Goal: Information Seeking & Learning: Check status

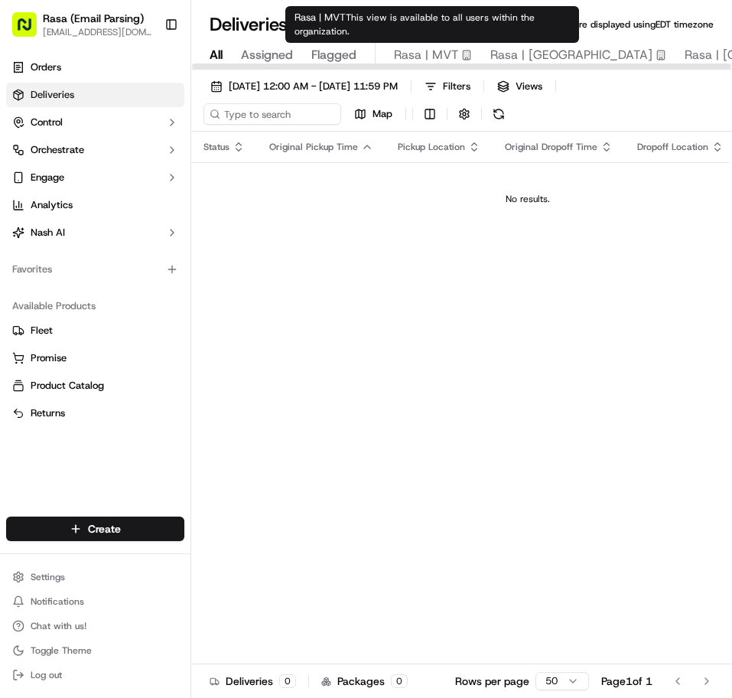
click at [441, 52] on span "Rasa | MVT" at bounding box center [426, 55] width 64 height 18
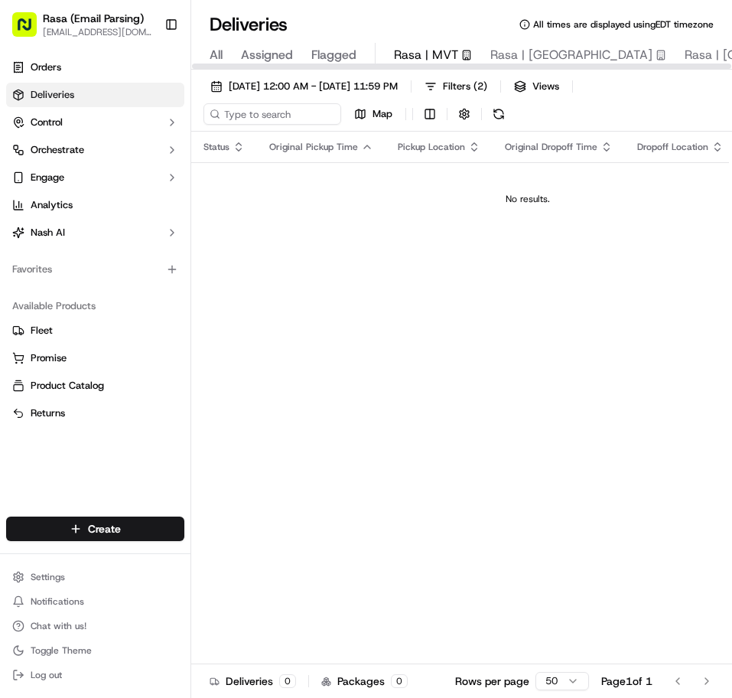
click at [361, 74] on div "[DATE] 12:00 AM - [DATE] 11:59 PM Filters ( 2 ) Views Map Status Original Picku…" at bounding box center [461, 399] width 541 height 659
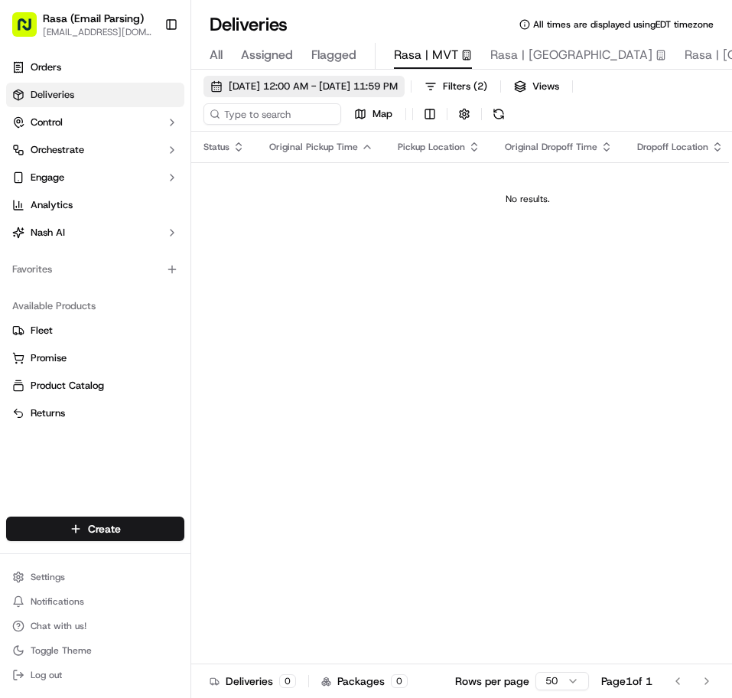
click at [361, 80] on span "[DATE] 12:00 AM - [DATE] 11:59 PM" at bounding box center [313, 87] width 169 height 14
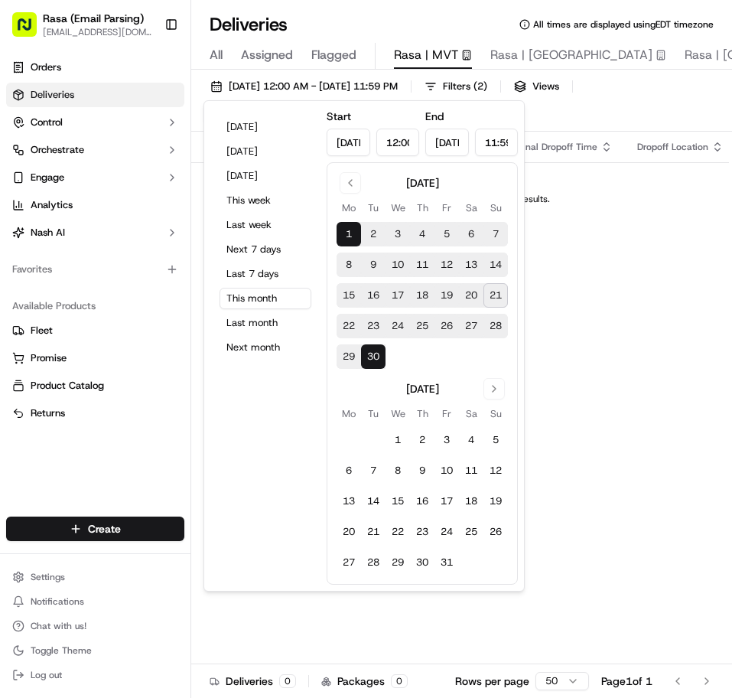
click at [496, 295] on button "21" at bounding box center [496, 295] width 24 height 24
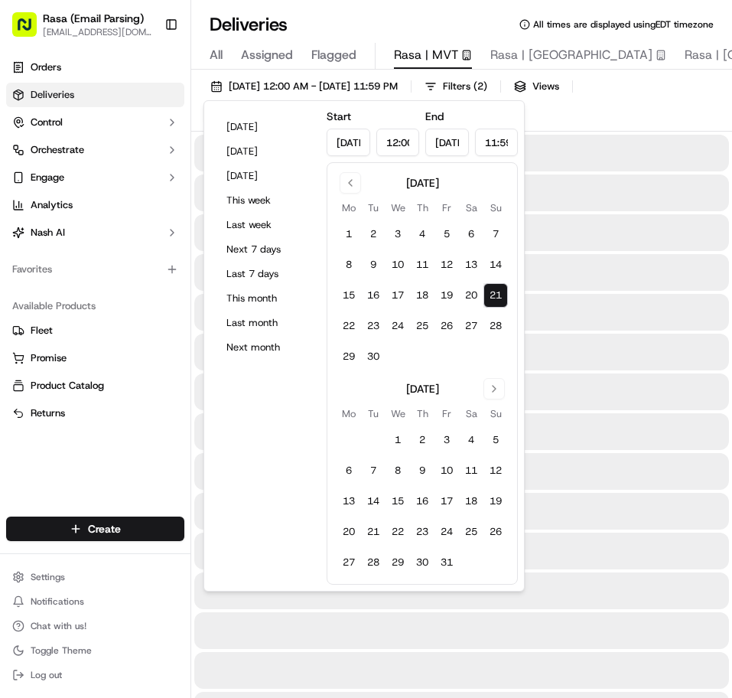
type input "[DATE]"
click at [496, 295] on button "21" at bounding box center [496, 295] width 24 height 24
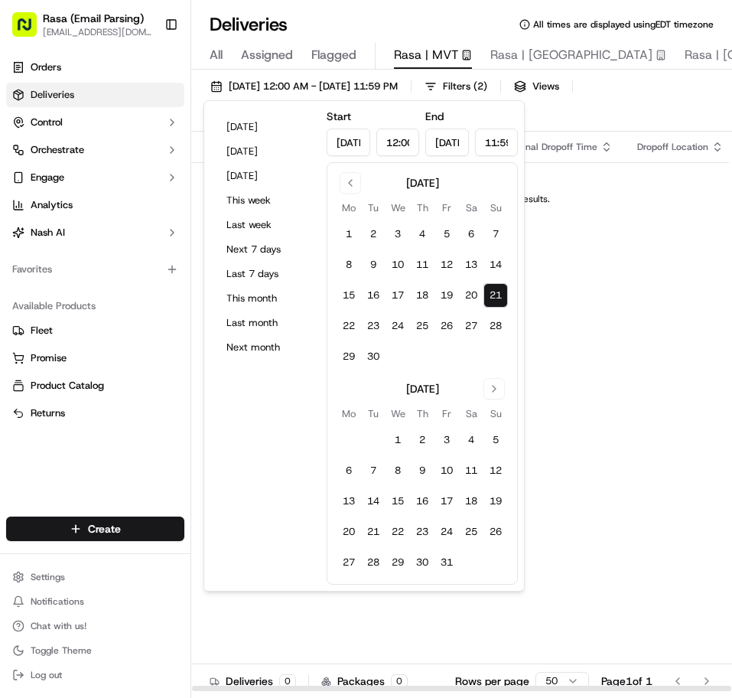
click at [621, 315] on div "Status Original Pickup Time Pickup Location Original Dropoff Time Dropoff Locat…" at bounding box center [527, 412] width 673 height 560
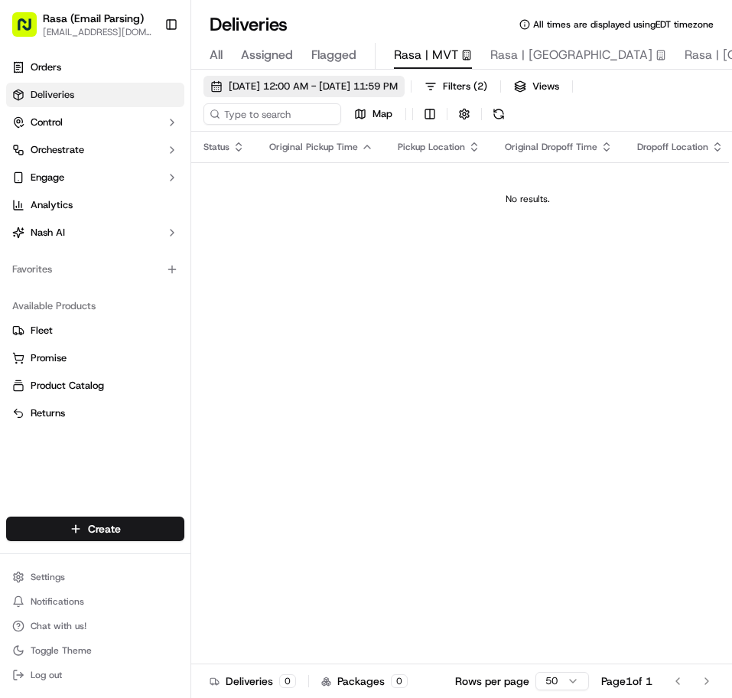
click at [319, 86] on span "[DATE] 12:00 AM - [DATE] 11:59 PM" at bounding box center [313, 87] width 169 height 14
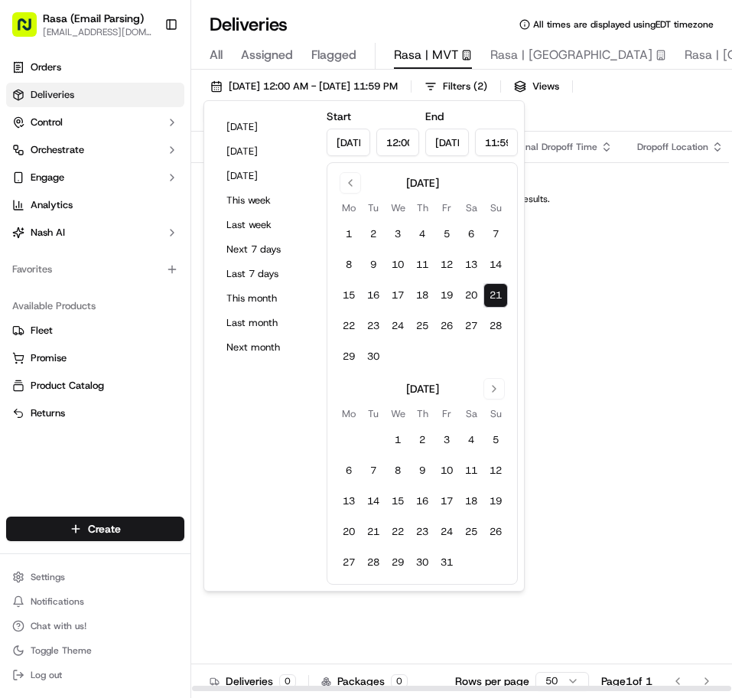
click at [631, 305] on div "Status Original Pickup Time Pickup Location Original Dropoff Time Dropoff Locat…" at bounding box center [527, 412] width 673 height 560
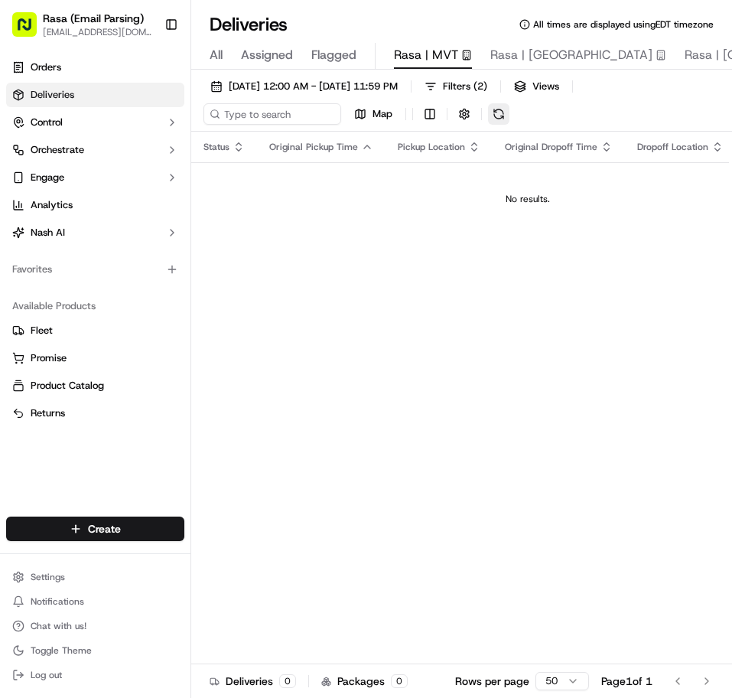
click at [497, 120] on button at bounding box center [498, 113] width 21 height 21
click at [327, 91] on span "[DATE] 12:00 AM - [DATE] 11:59 PM" at bounding box center [313, 87] width 169 height 14
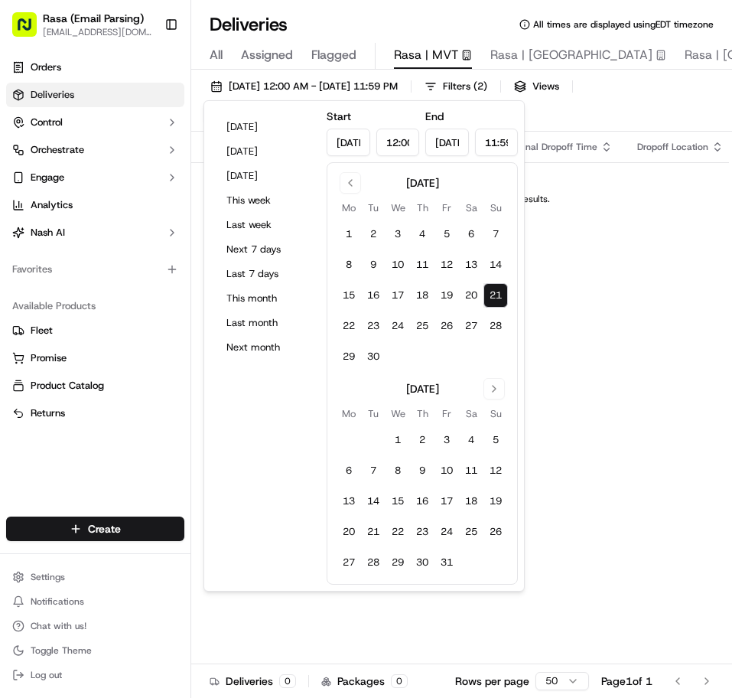
click at [494, 290] on button "21" at bounding box center [496, 295] width 24 height 24
click at [562, 296] on div "Status Original Pickup Time Pickup Location Original Dropoff Time Dropoff Locat…" at bounding box center [527, 412] width 673 height 560
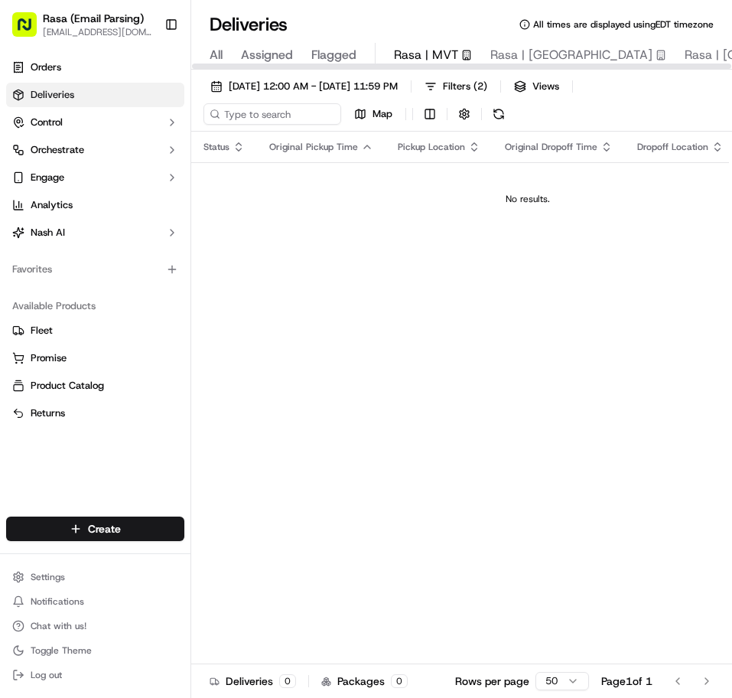
click at [338, 52] on span "Flagged" at bounding box center [333, 55] width 45 height 18
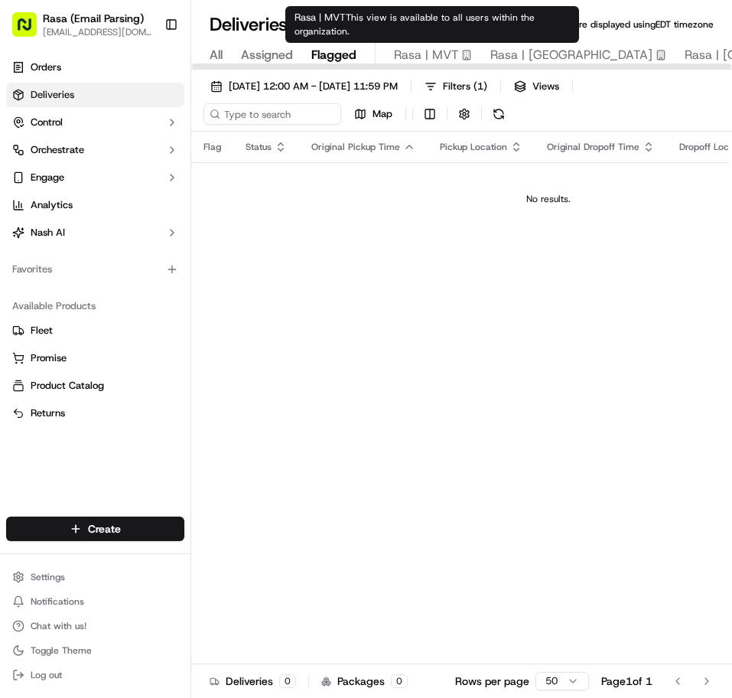
click at [396, 55] on span "Rasa | MVT" at bounding box center [426, 55] width 64 height 18
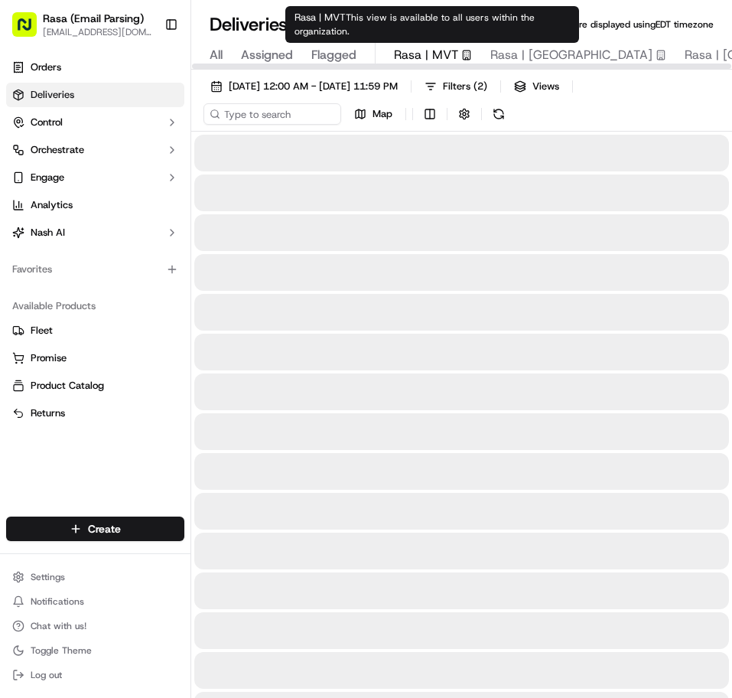
click at [396, 55] on span "Rasa | MVT" at bounding box center [426, 55] width 64 height 18
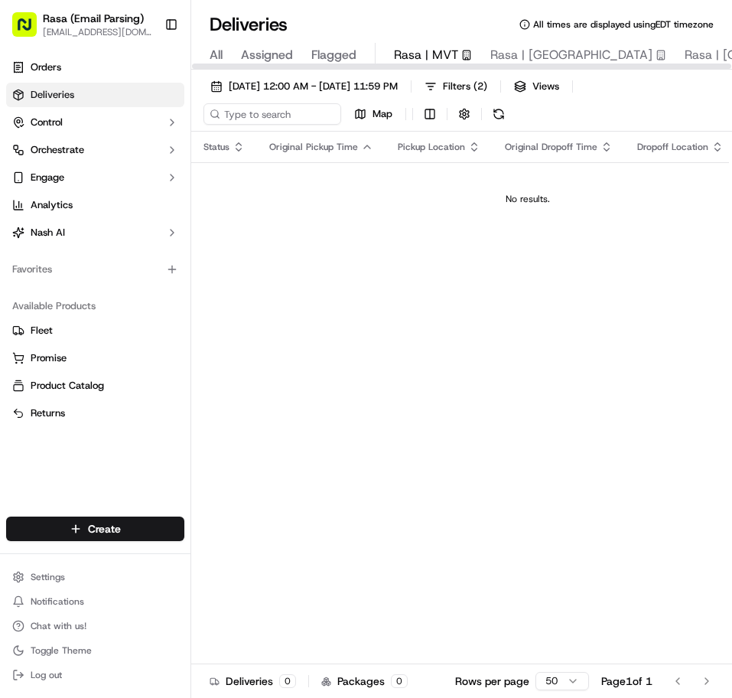
click at [396, 55] on span "Rasa | MVT" at bounding box center [426, 55] width 64 height 18
click at [494, 79] on button "Filters ( 2 )" at bounding box center [456, 86] width 77 height 21
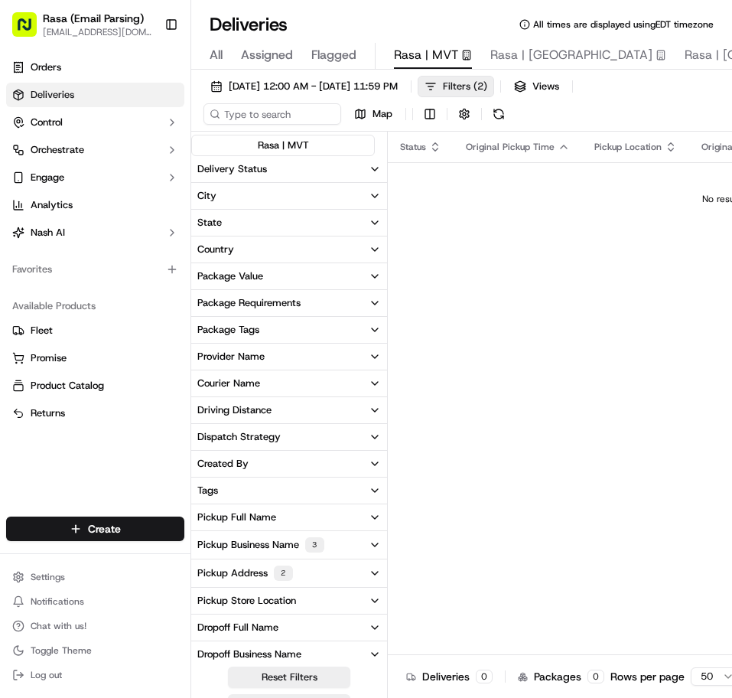
click at [494, 76] on button "Filters ( 2 )" at bounding box center [456, 86] width 77 height 21
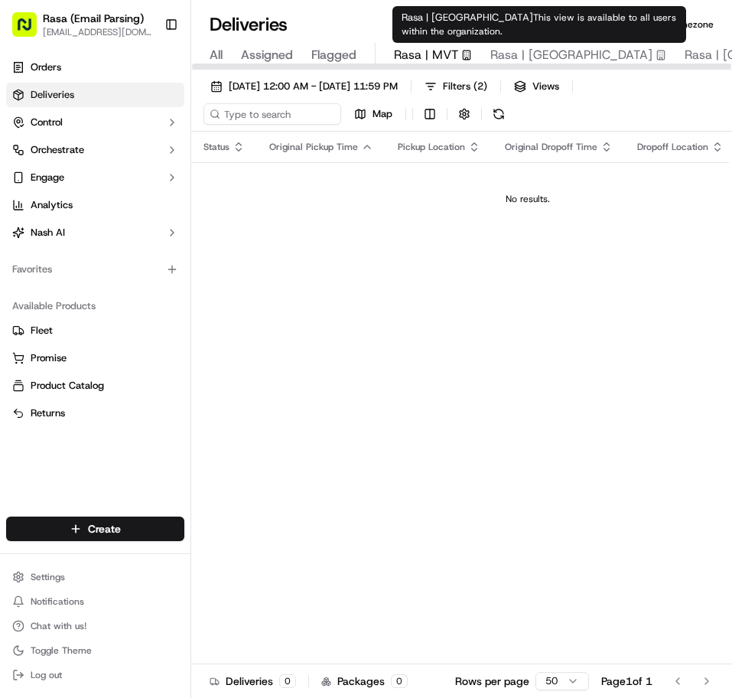
click at [538, 56] on span "Rasa | [GEOGRAPHIC_DATA]" at bounding box center [572, 55] width 162 height 18
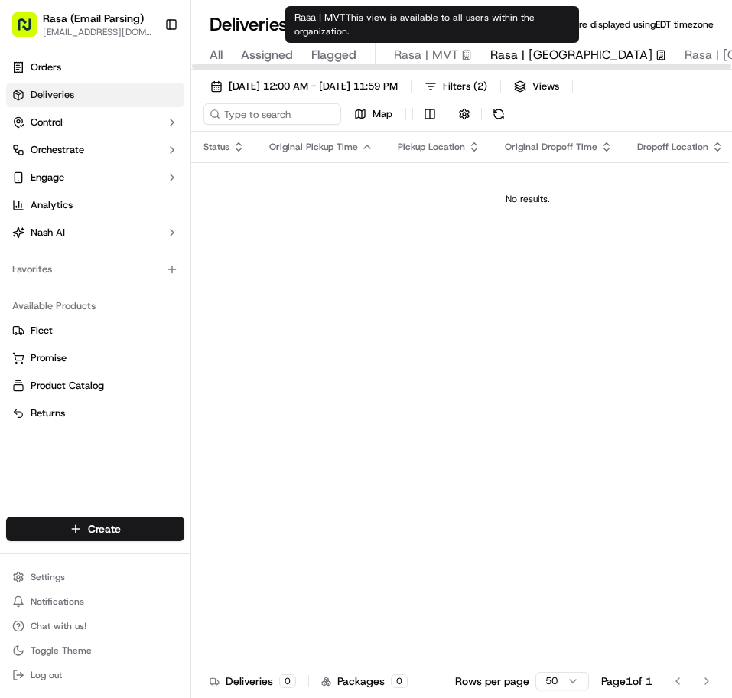
click at [449, 54] on span "Rasa | MVT" at bounding box center [426, 55] width 64 height 18
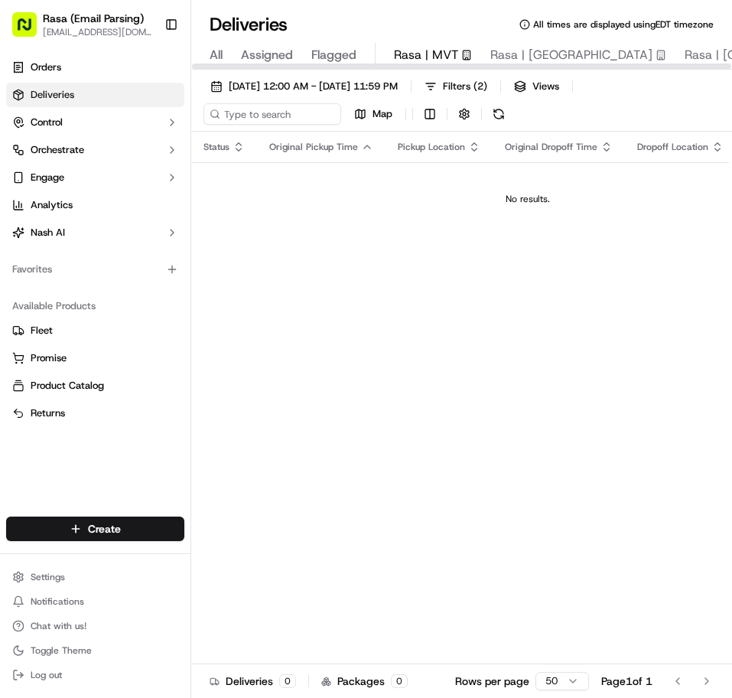
click at [227, 55] on div "All Assigned Flagged Rasa | MVT Rasa | Rockville Rasa | Mosaic District Rasa | …" at bounding box center [706, 56] width 1031 height 27
click at [215, 52] on span "All" at bounding box center [216, 55] width 13 height 18
click at [267, 86] on span "[DATE] 12:00 AM - [DATE] 11:59 PM" at bounding box center [313, 87] width 169 height 14
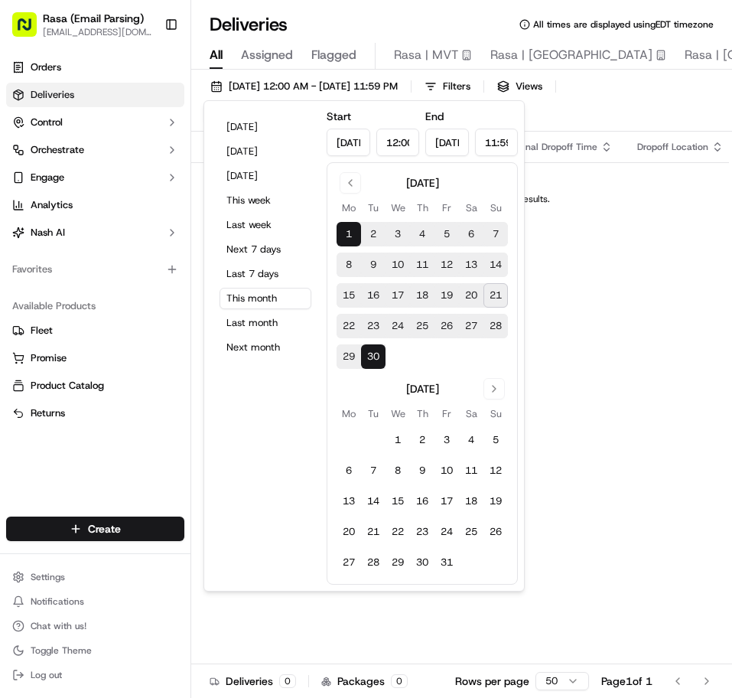
click at [494, 295] on button "21" at bounding box center [496, 295] width 24 height 24
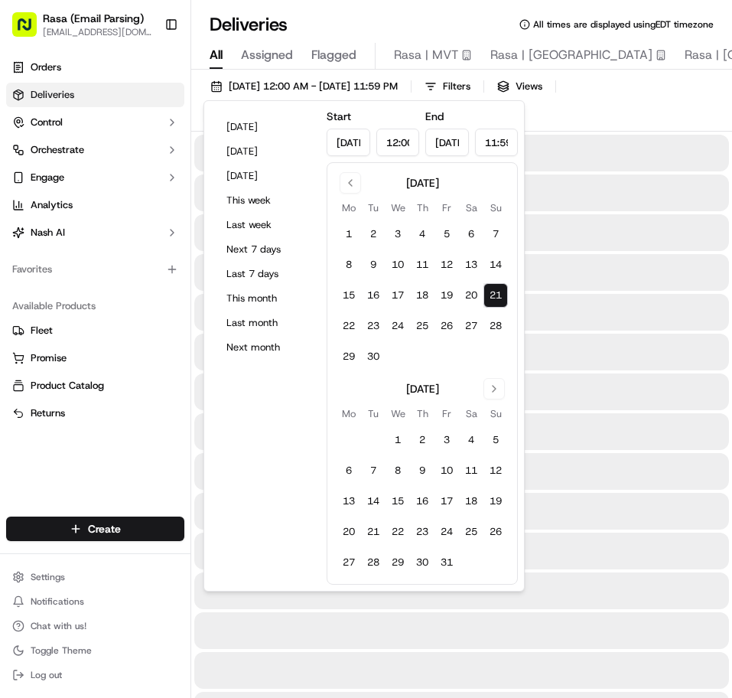
type input "[DATE]"
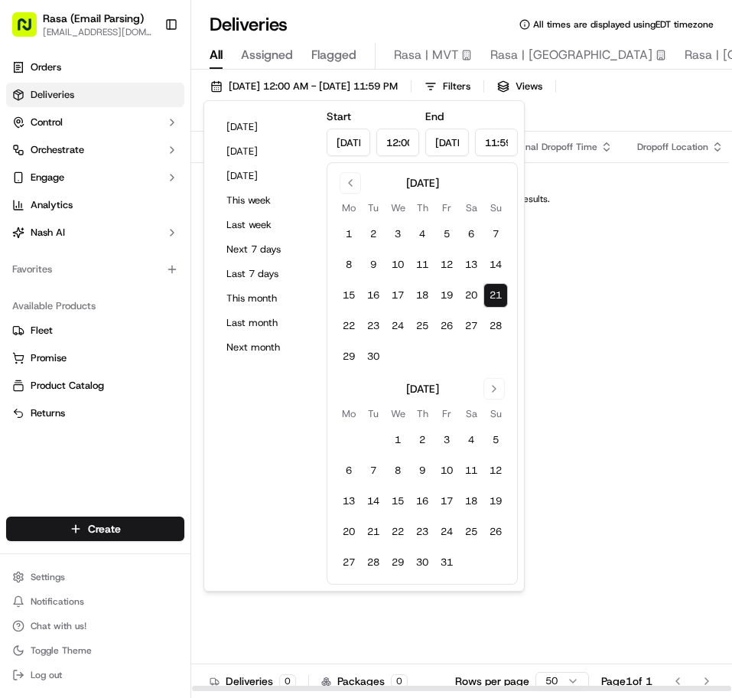
click at [603, 284] on div "Status Original Pickup Time Pickup Location Original Dropoff Time Dropoff Locat…" at bounding box center [527, 412] width 673 height 560
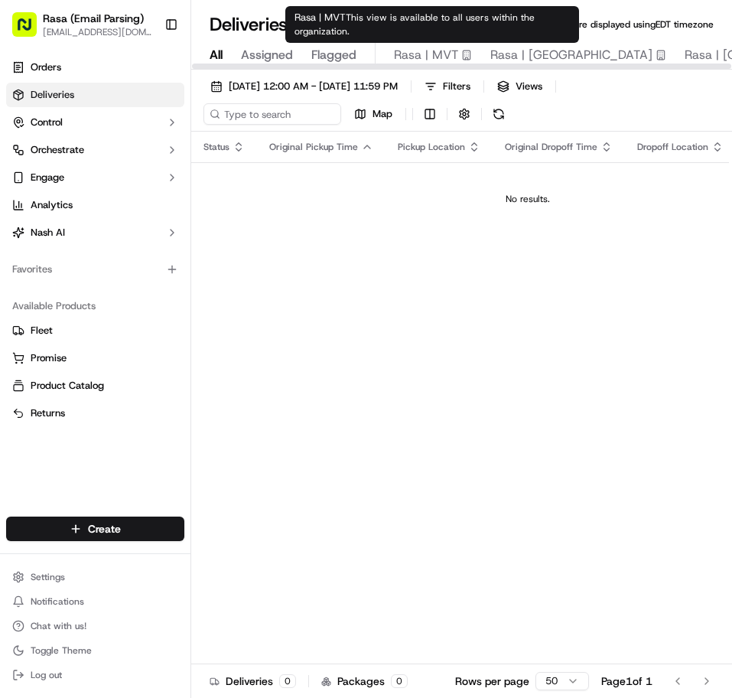
click at [429, 59] on span "Rasa | MVT" at bounding box center [426, 55] width 64 height 18
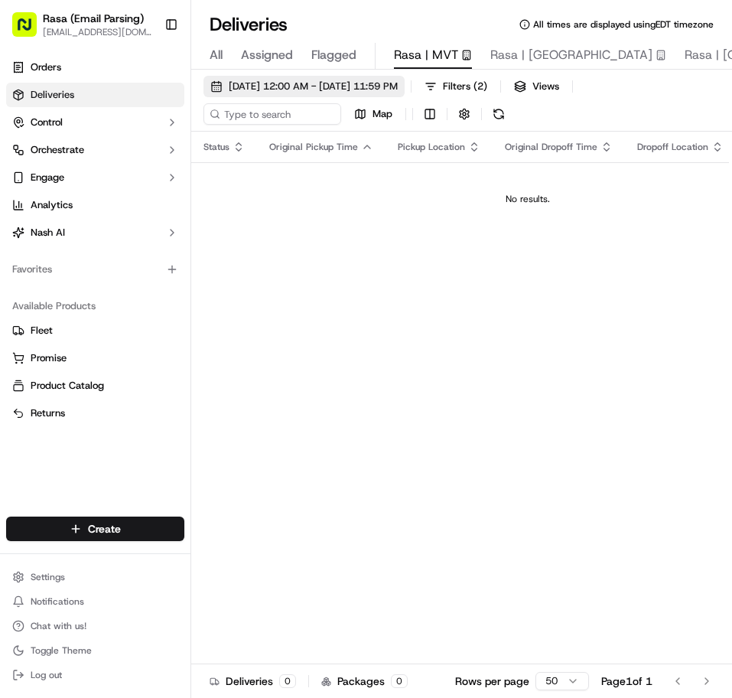
click at [328, 83] on span "[DATE] 12:00 AM - [DATE] 11:59 PM" at bounding box center [313, 87] width 169 height 14
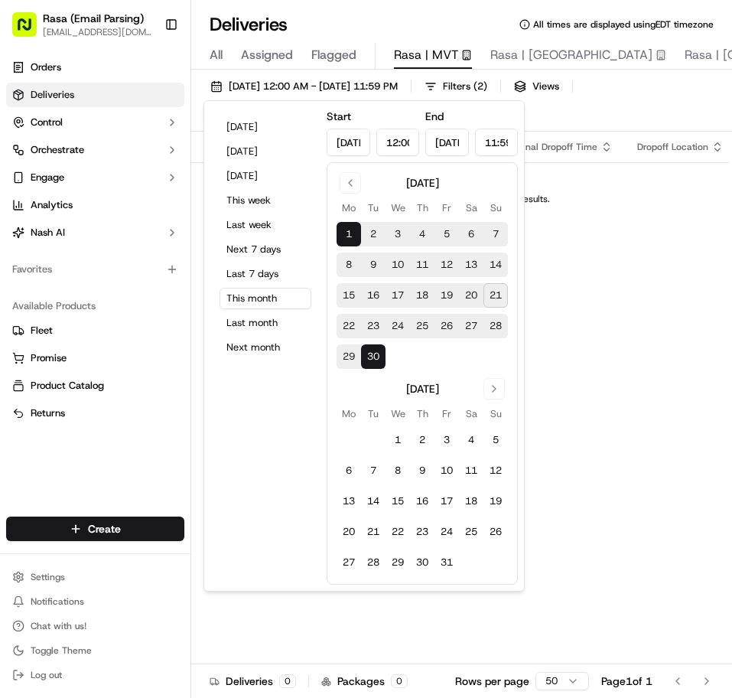
click at [490, 291] on button "21" at bounding box center [496, 295] width 24 height 24
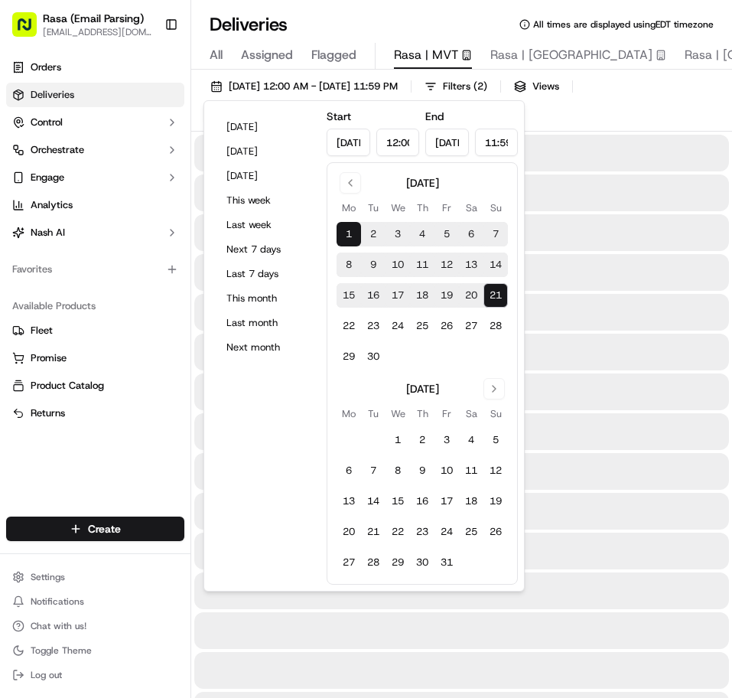
type input "[DATE]"
click at [490, 291] on button "21" at bounding box center [496, 295] width 24 height 24
type input "[DATE]"
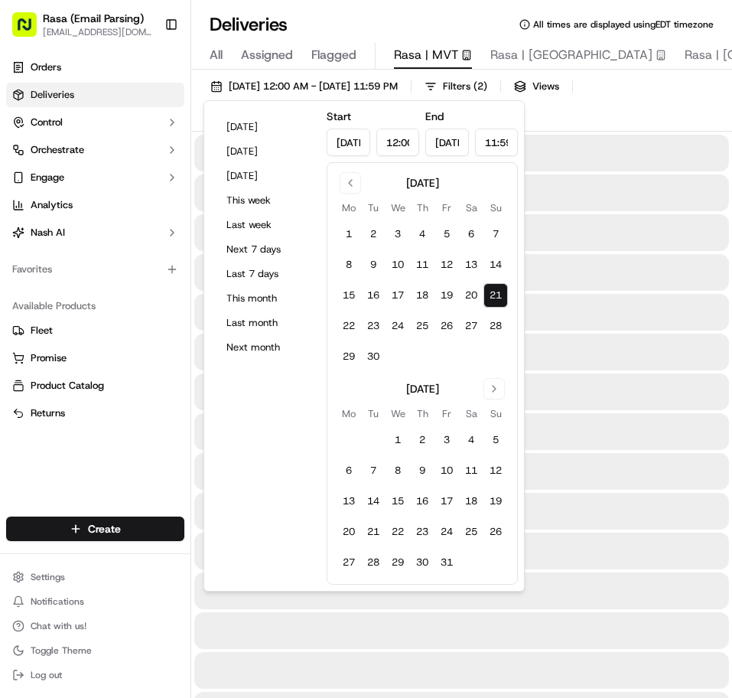
click at [490, 291] on button "21" at bounding box center [496, 295] width 24 height 24
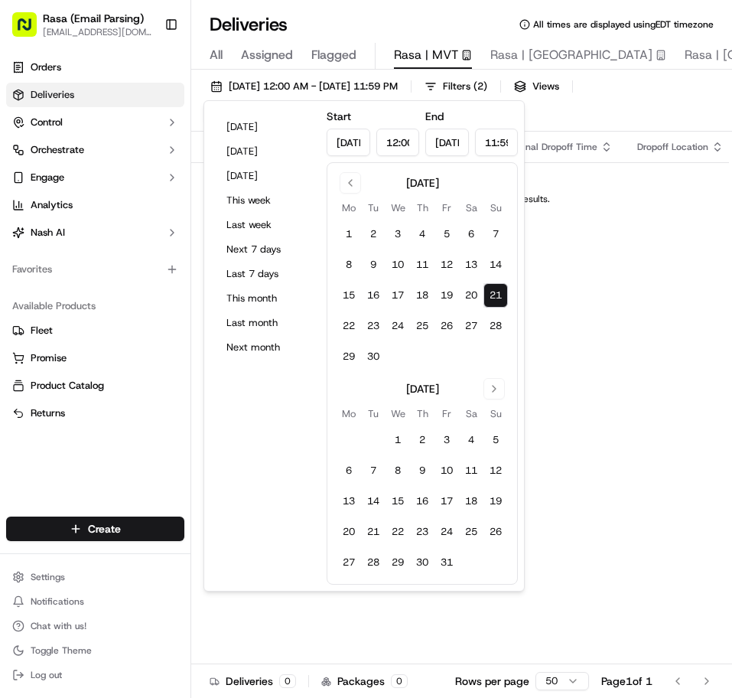
click at [490, 291] on button "21" at bounding box center [496, 295] width 24 height 24
click at [637, 233] on td "No results." at bounding box center [527, 198] width 673 height 73
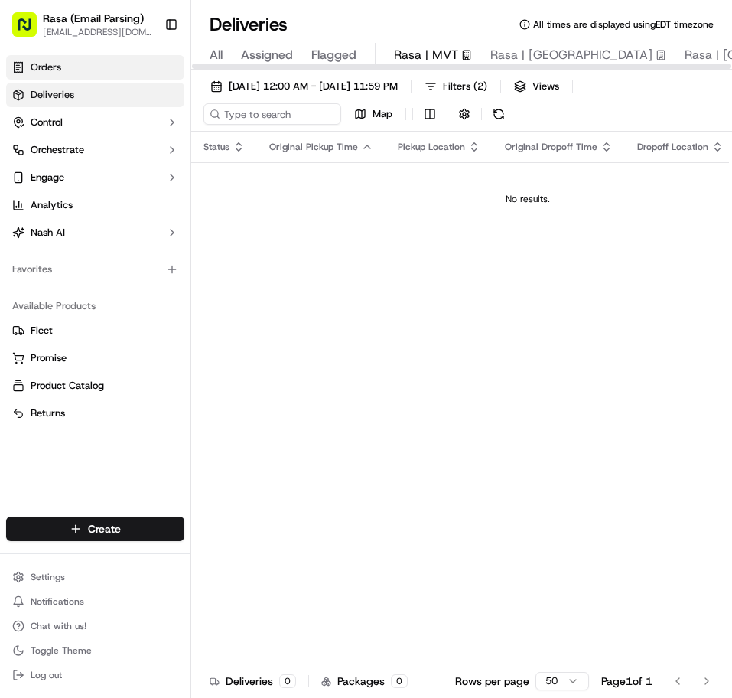
click at [161, 76] on link "Orders" at bounding box center [95, 67] width 178 height 24
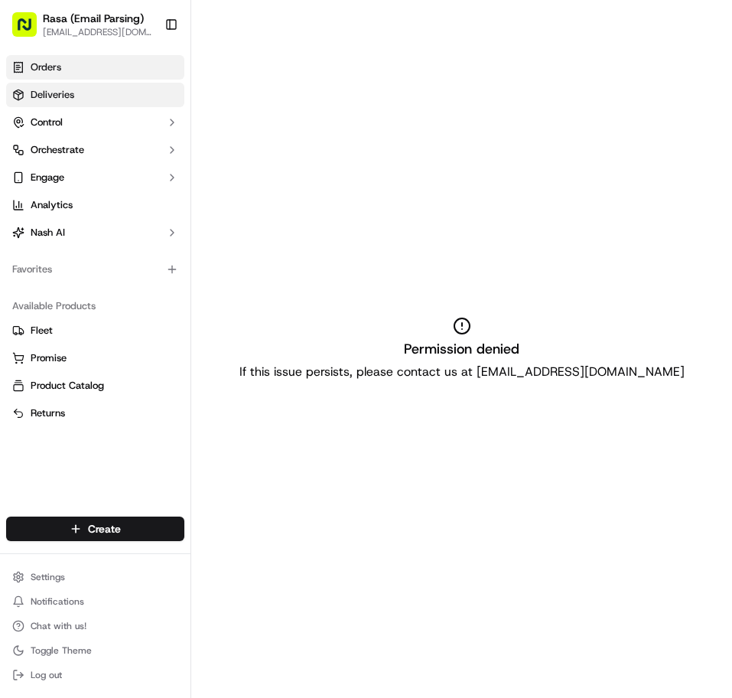
click at [140, 90] on link "Deliveries" at bounding box center [95, 95] width 178 height 24
